Goal: Task Accomplishment & Management: Manage account settings

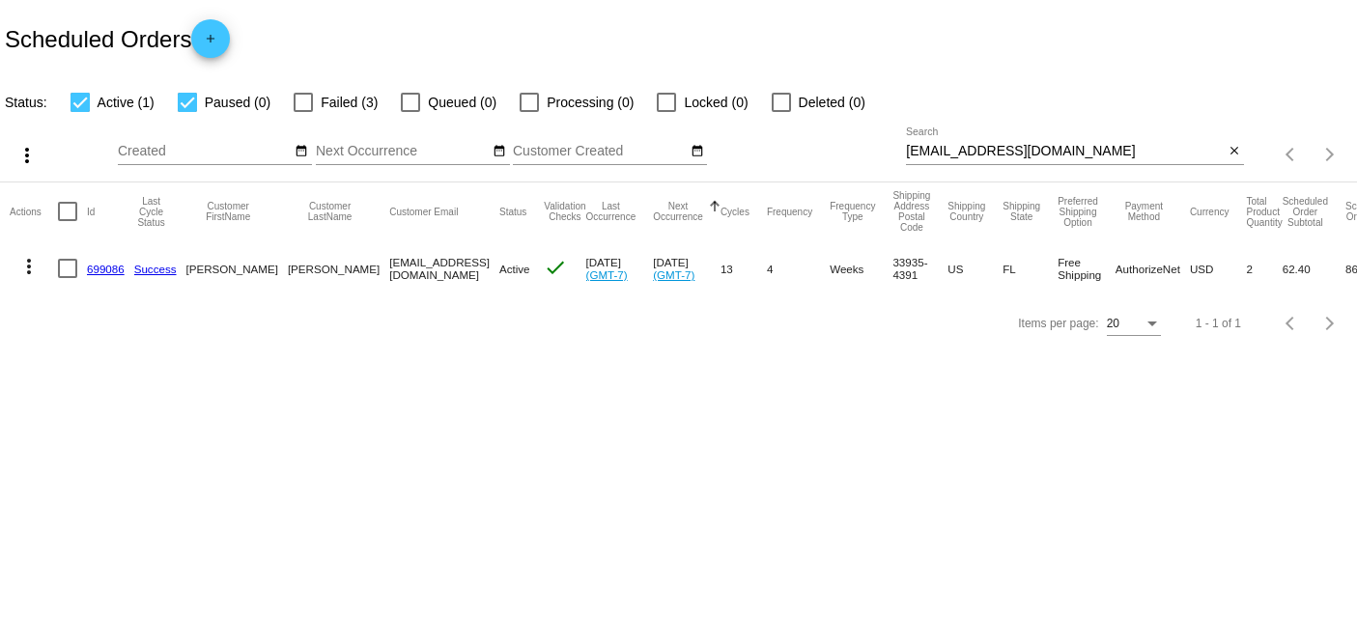
click at [538, 484] on body "Scheduled Orders add Status: Active (1) Paused (0) Failed (3) Queued (0) Proces…" at bounding box center [678, 321] width 1357 height 642
drag, startPoint x: 851, startPoint y: 156, endPoint x: 746, endPoint y: 151, distance: 105.4
click at [770, 156] on div "more_vert Aug Jan Feb Mar [DATE]" at bounding box center [678, 148] width 1357 height 69
paste input "aitascohen"
type input "[EMAIL_ADDRESS][DOMAIN_NAME]"
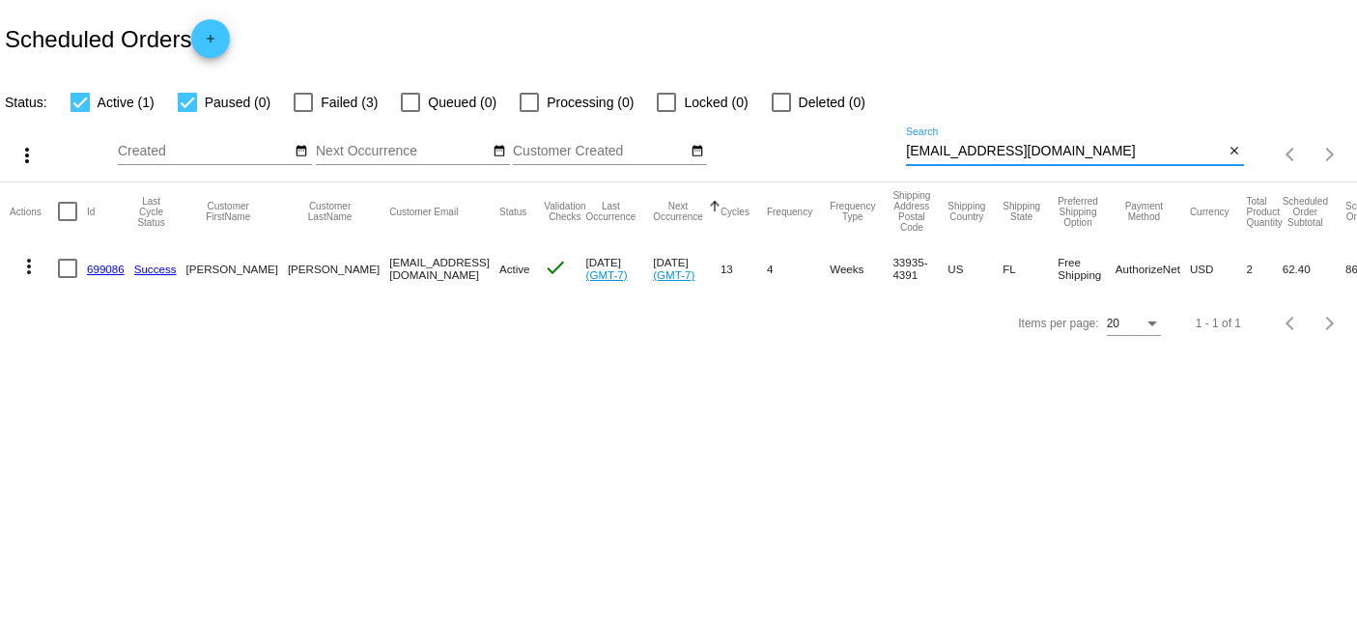
click at [1133, 183] on mat-table "Actions Id Last Cycle Status Customer FirstName Customer LastName Customer Emai…" at bounding box center [678, 240] width 1357 height 114
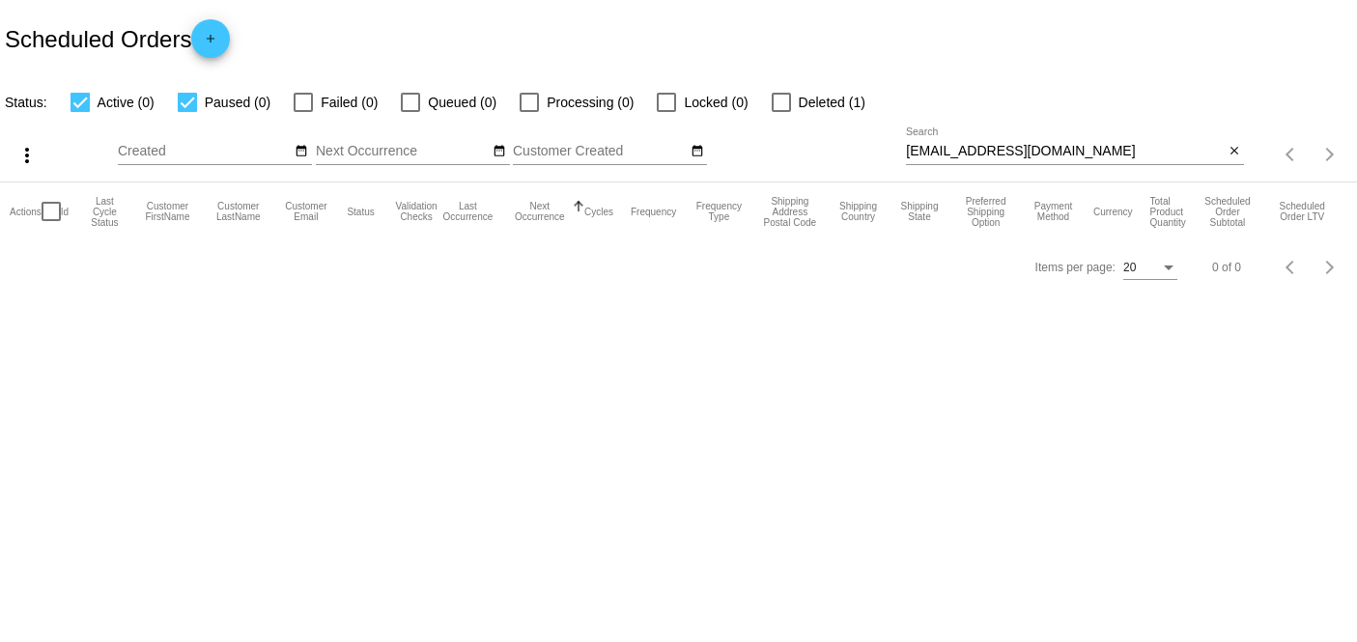
click at [1133, 152] on input "[EMAIL_ADDRESS][DOMAIN_NAME]" at bounding box center [1065, 151] width 318 height 15
click at [1067, 147] on input "[EMAIL_ADDRESS][DOMAIN_NAME]" at bounding box center [1065, 151] width 318 height 15
click at [783, 102] on div at bounding box center [781, 102] width 19 height 19
click at [781, 112] on input "Deleted (1)" at bounding box center [780, 112] width 1 height 1
checkbox input "true"
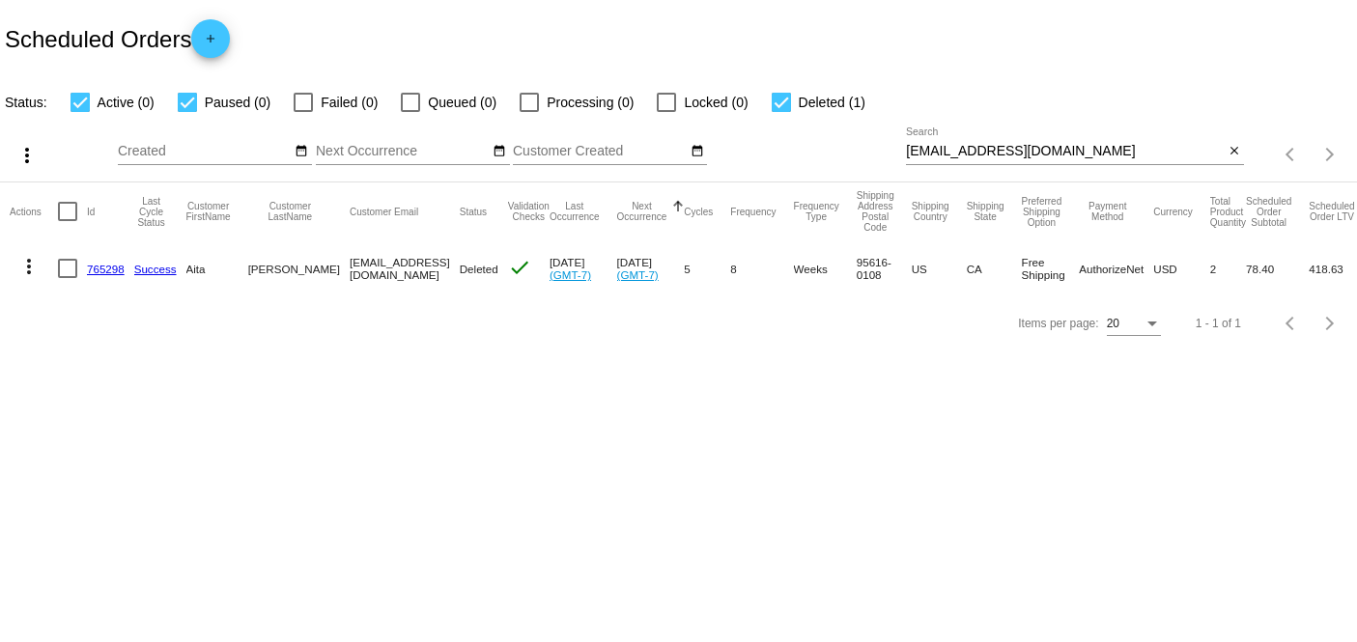
click at [101, 274] on mat-cell "765298" at bounding box center [110, 269] width 47 height 56
click at [102, 263] on link "765298" at bounding box center [106, 269] width 38 height 13
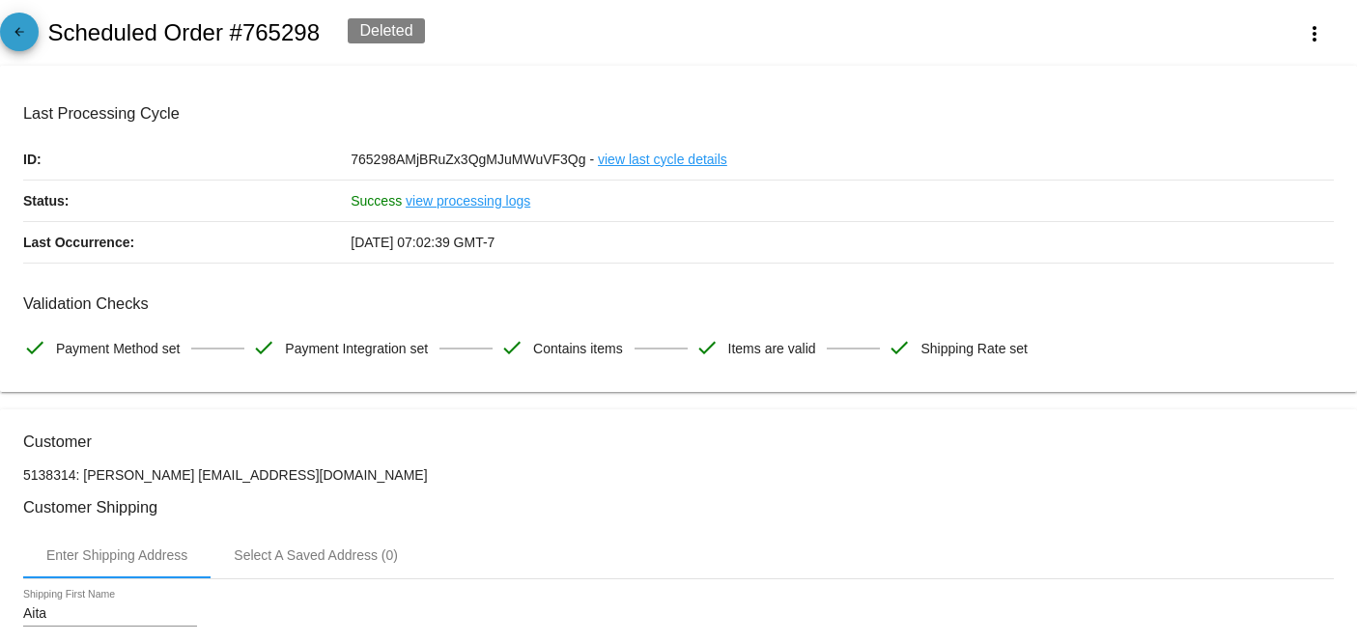
click at [14, 39] on mat-icon "arrow_back" at bounding box center [19, 36] width 23 height 23
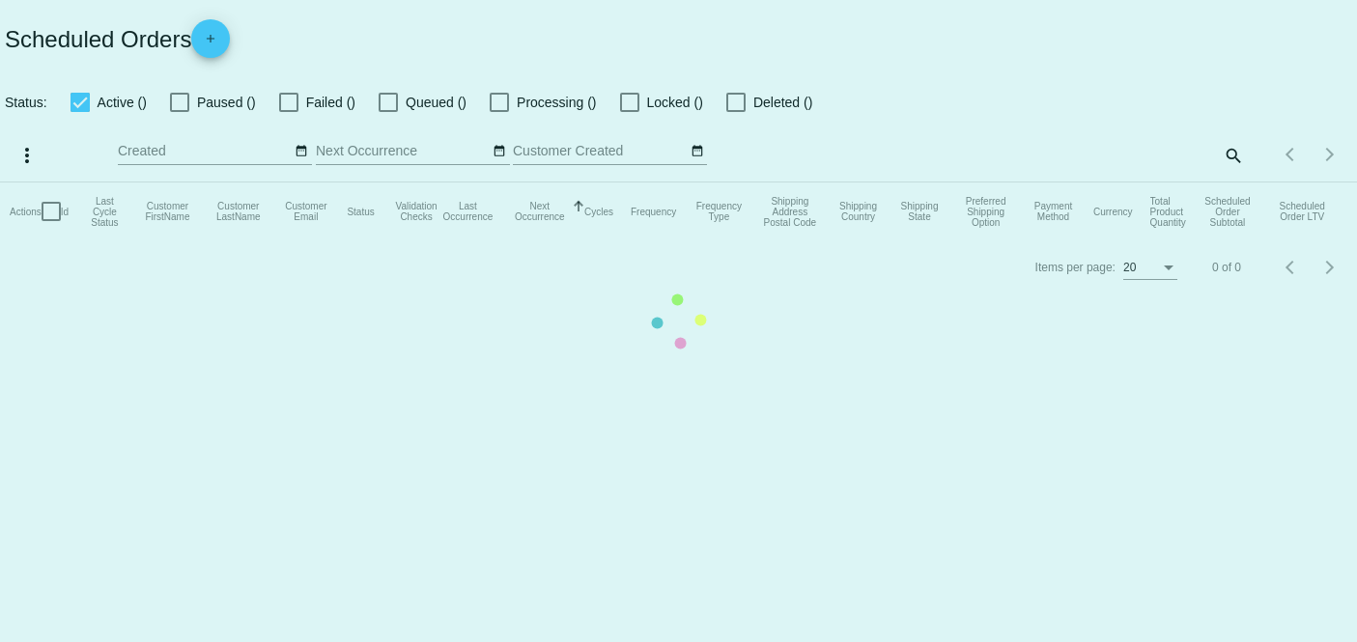
checkbox input "true"
